Goal: Transaction & Acquisition: Purchase product/service

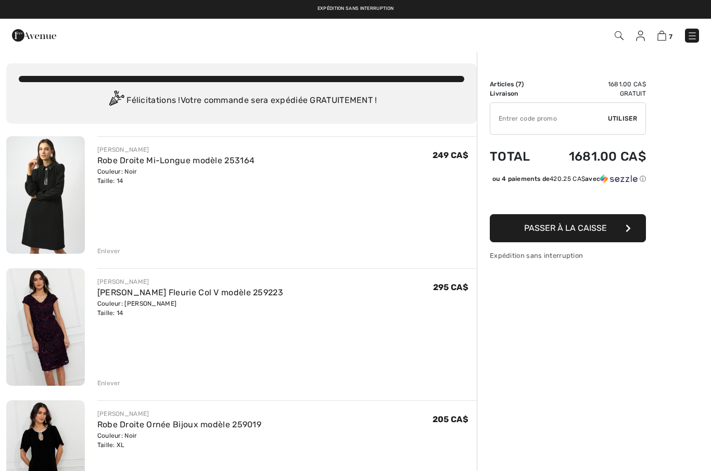
click at [117, 254] on div "Enlever" at bounding box center [108, 251] width 23 height 9
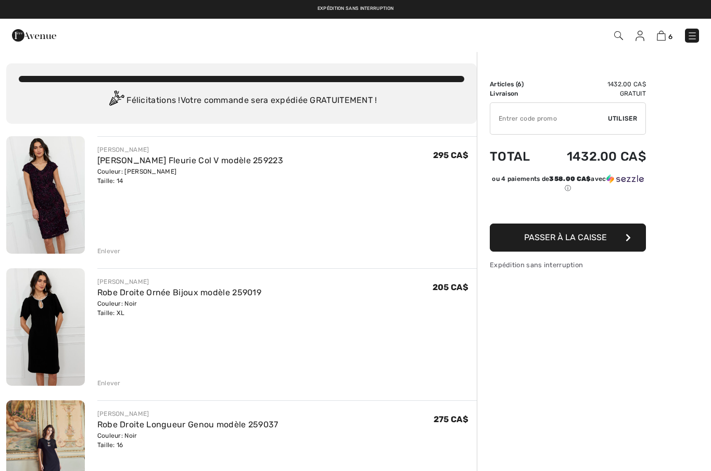
click at [117, 248] on div "Enlever" at bounding box center [108, 251] width 23 height 9
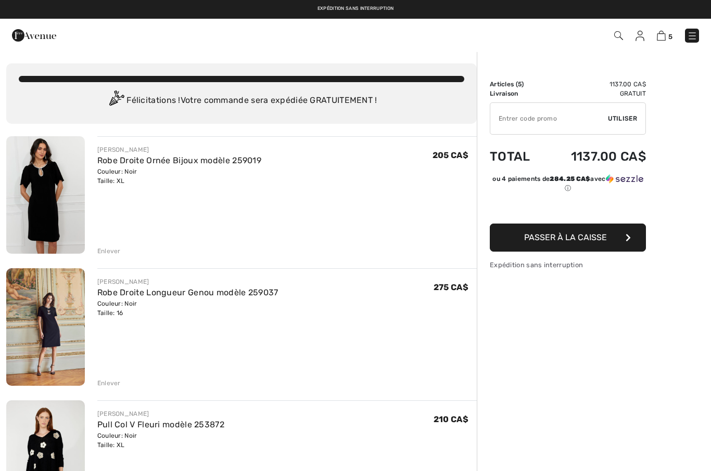
click at [118, 251] on div "Enlever" at bounding box center [108, 251] width 23 height 9
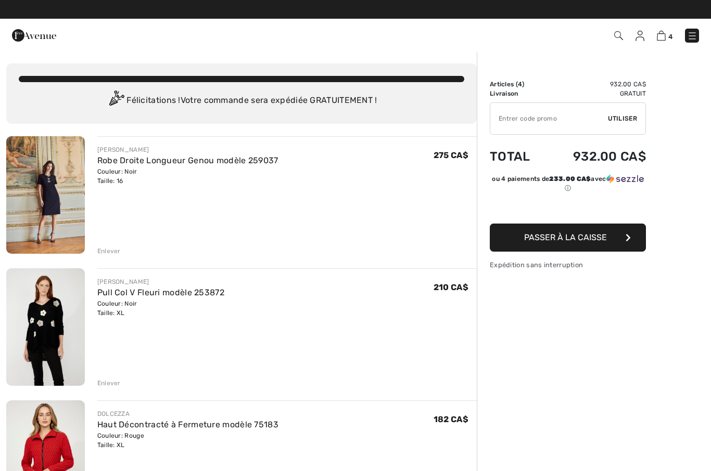
click at [121, 246] on div "Enlever" at bounding box center [286, 249] width 379 height 11
click at [117, 251] on div "Enlever" at bounding box center [108, 251] width 23 height 9
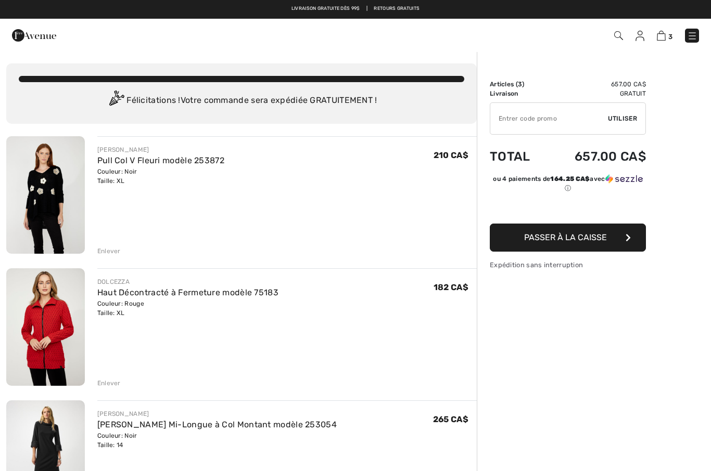
click at [110, 377] on div "Enlever" at bounding box center [286, 382] width 379 height 11
click at [114, 379] on div "Enlever" at bounding box center [108, 383] width 23 height 9
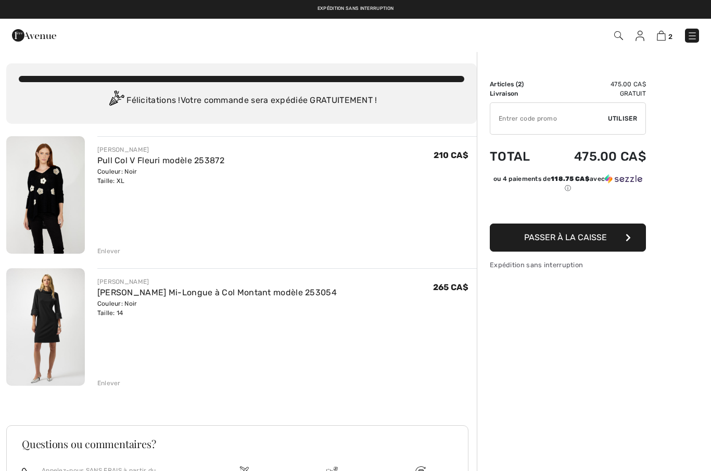
click at [287, 293] on link "[PERSON_NAME] Mi-Longue à Col Montant modèle 253054" at bounding box center [216, 293] width 239 height 10
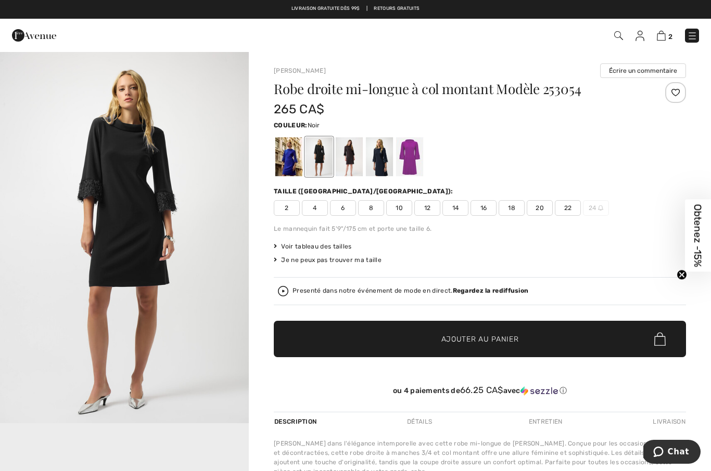
click at [659, 36] on img at bounding box center [660, 36] width 9 height 10
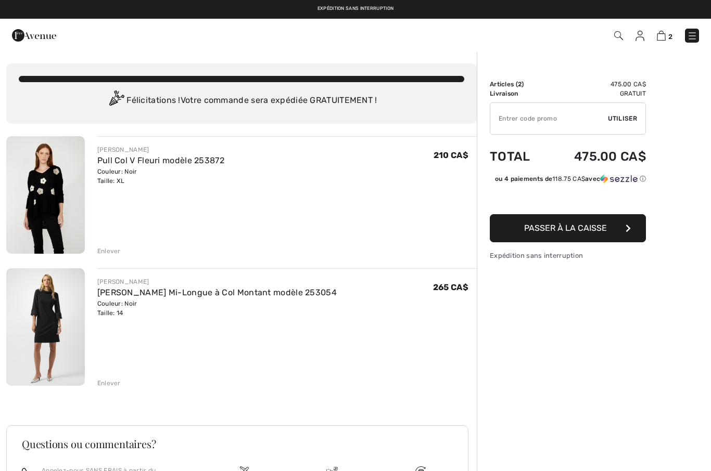
click at [185, 160] on link "Pull Col V Fleuri modèle 253872" at bounding box center [160, 161] width 127 height 10
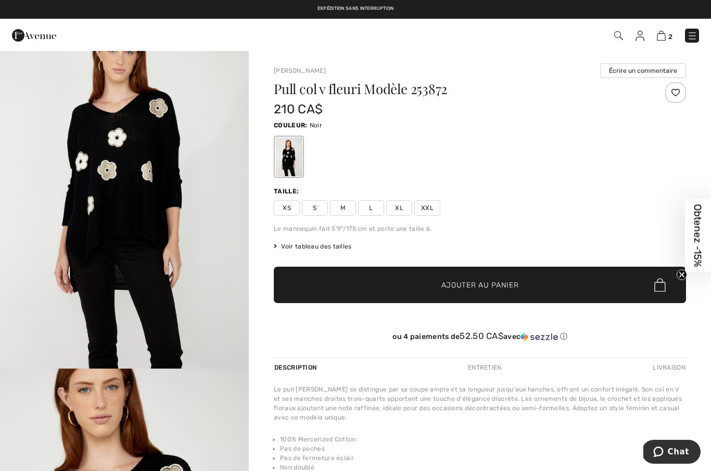
scroll to position [46, 0]
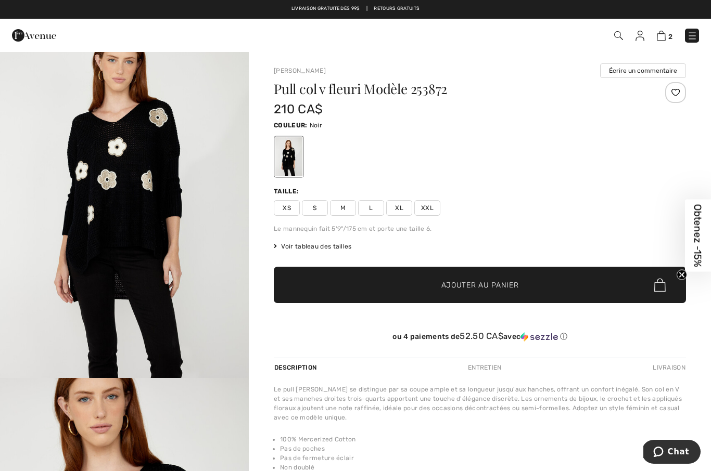
click at [662, 40] on img at bounding box center [660, 36] width 9 height 10
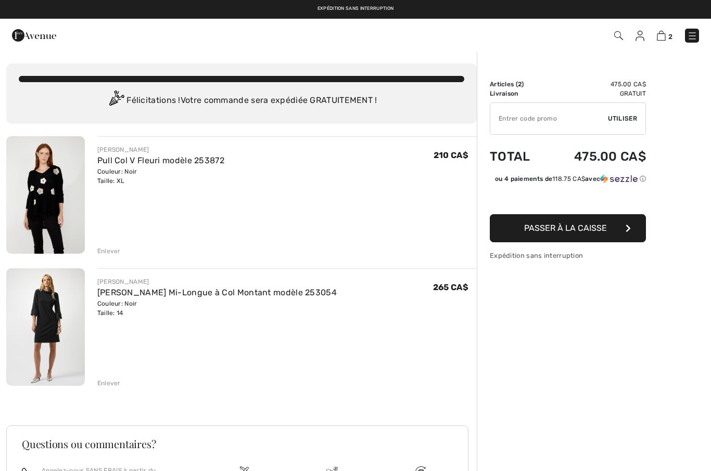
click at [109, 380] on div "Enlever" at bounding box center [108, 383] width 23 height 9
